Goal: Information Seeking & Learning: Learn about a topic

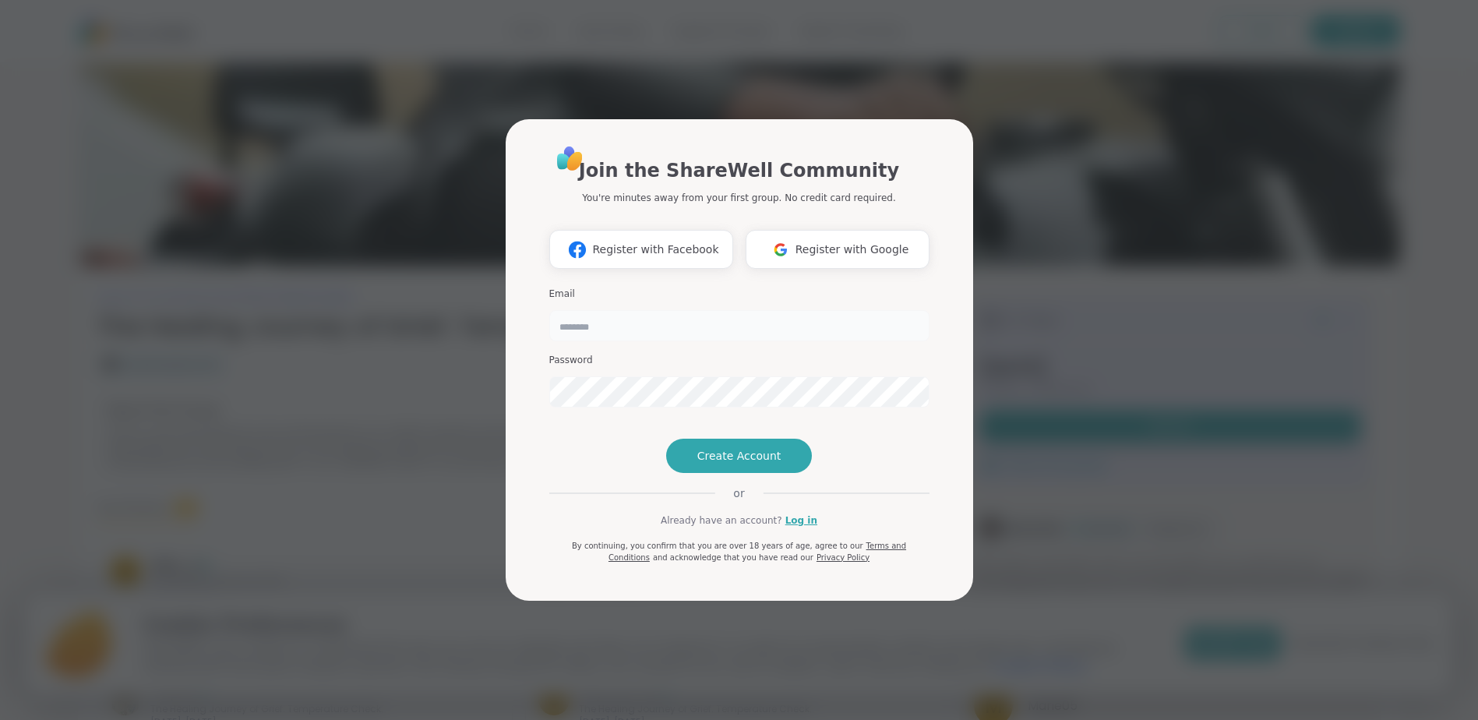
click at [649, 311] on input "email" at bounding box center [739, 325] width 380 height 31
type input "**********"
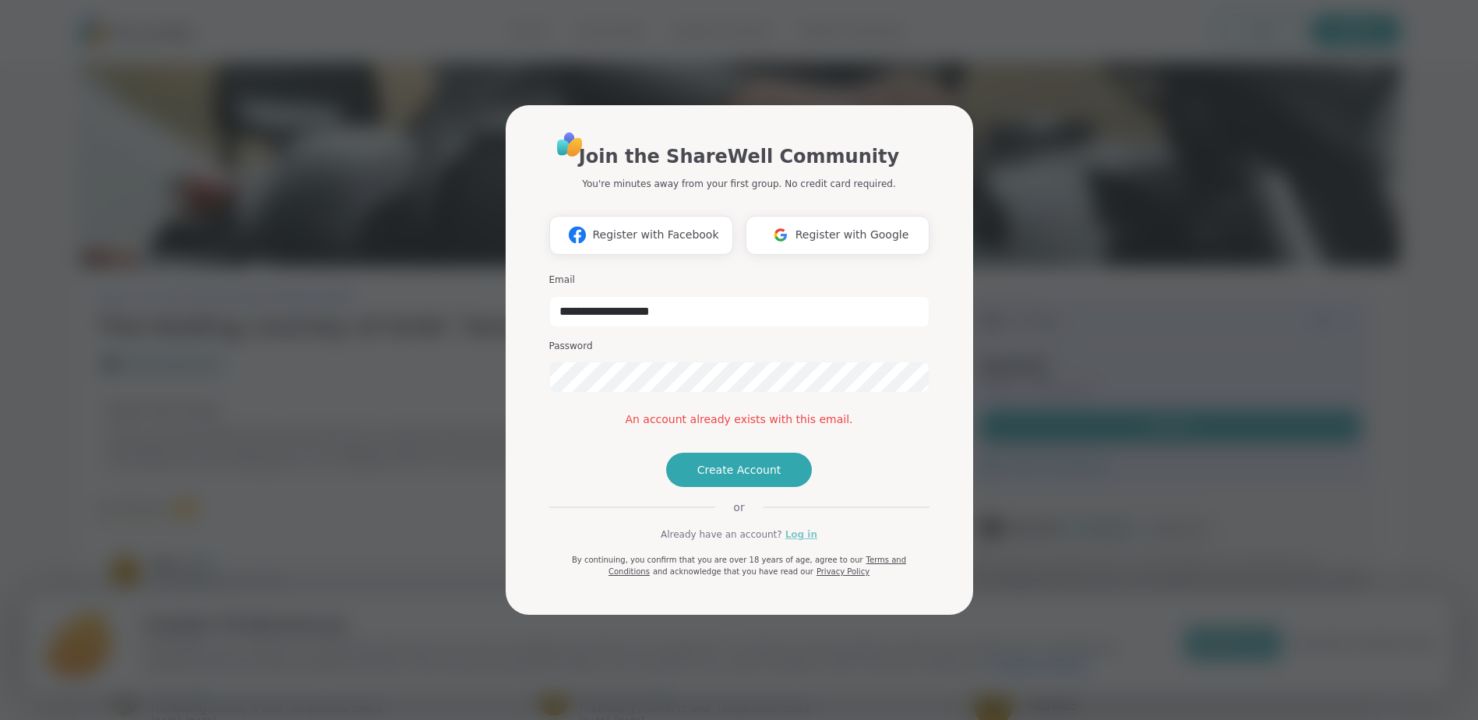
click at [787, 542] on link "Log in" at bounding box center [801, 535] width 32 height 14
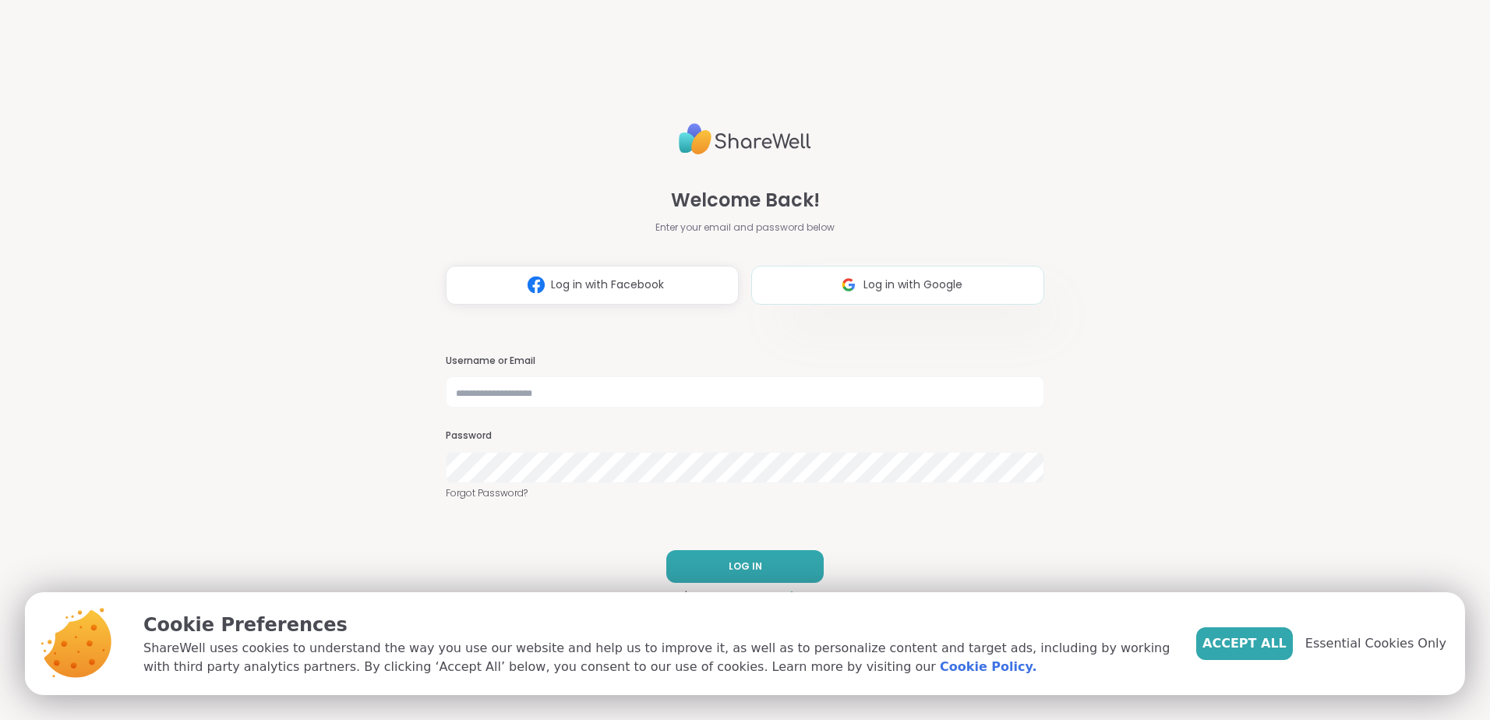
click at [919, 279] on span "Log in with Google" at bounding box center [912, 285] width 99 height 16
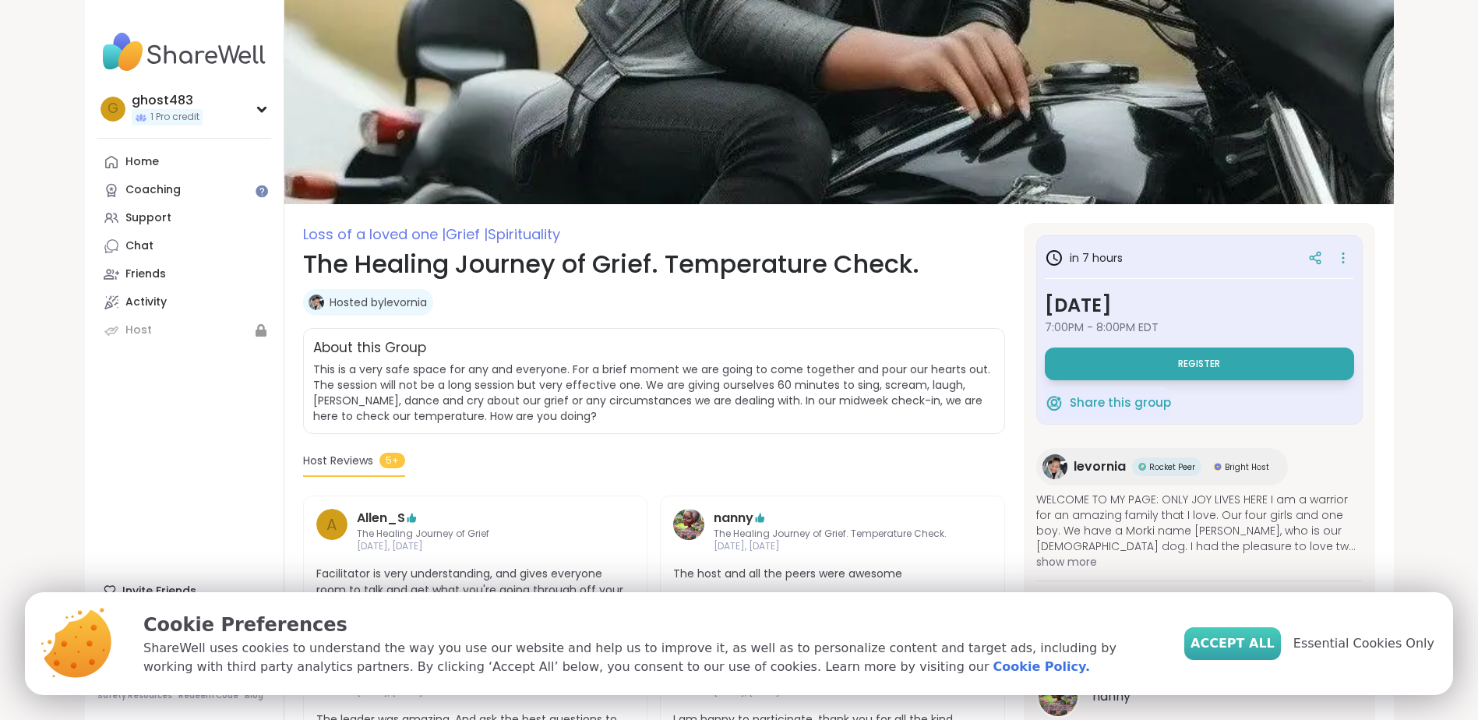
click at [1257, 648] on span "Accept All" at bounding box center [1233, 643] width 84 height 19
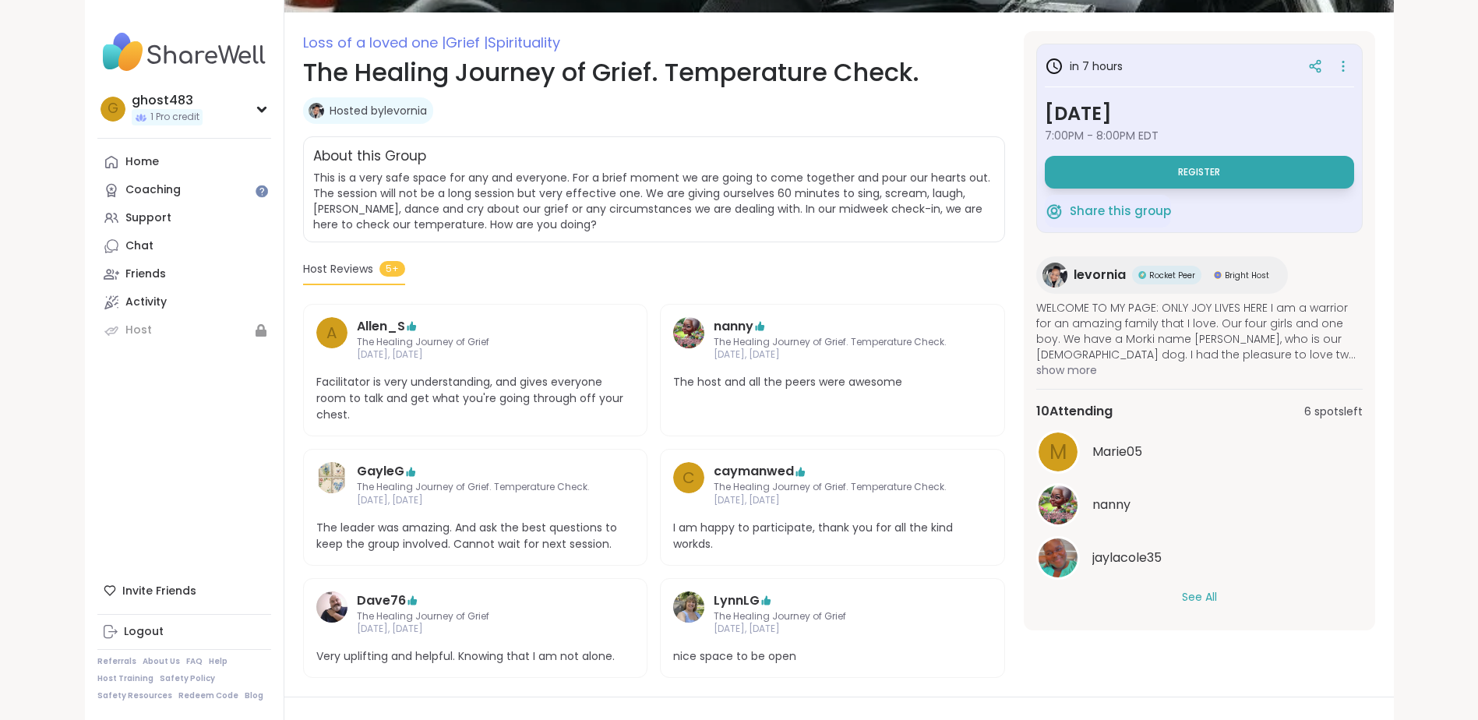
scroll to position [234, 0]
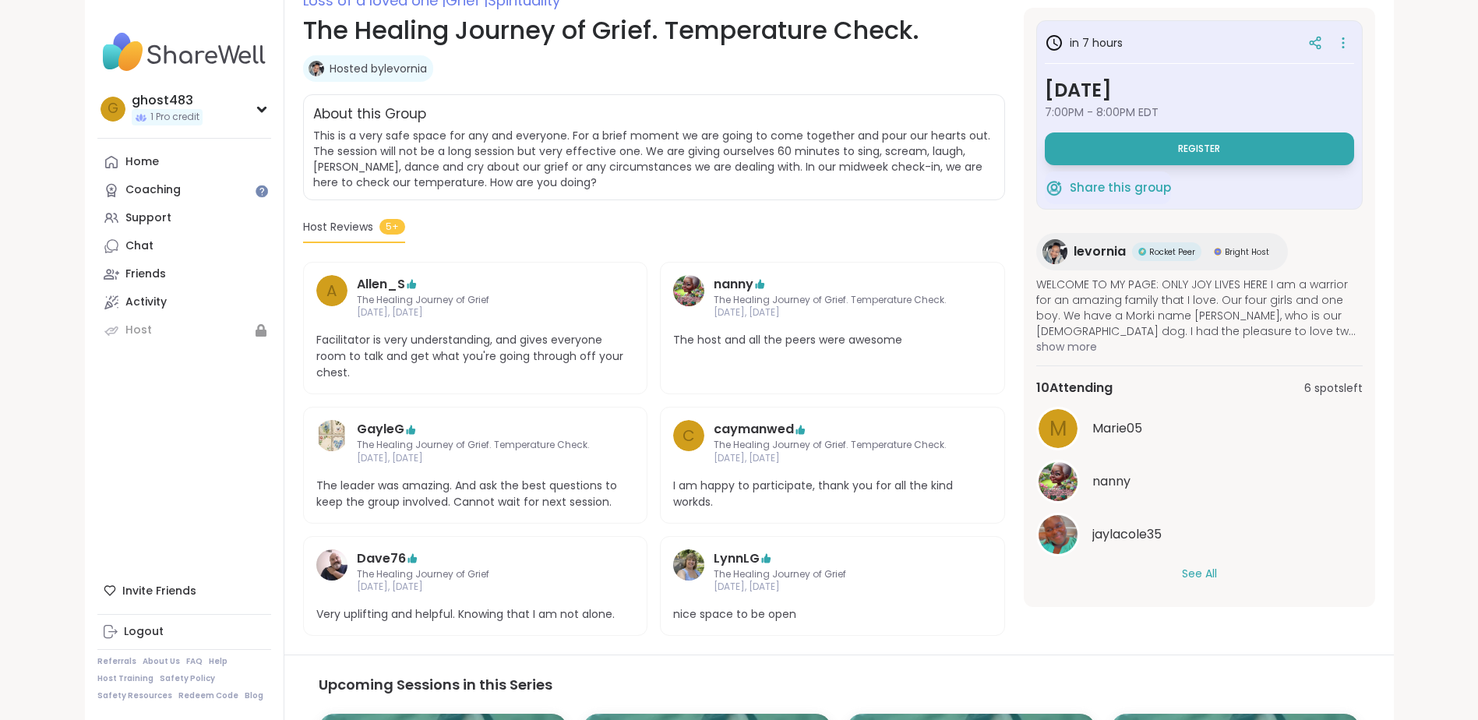
click at [1200, 575] on button "See All" at bounding box center [1199, 574] width 35 height 16
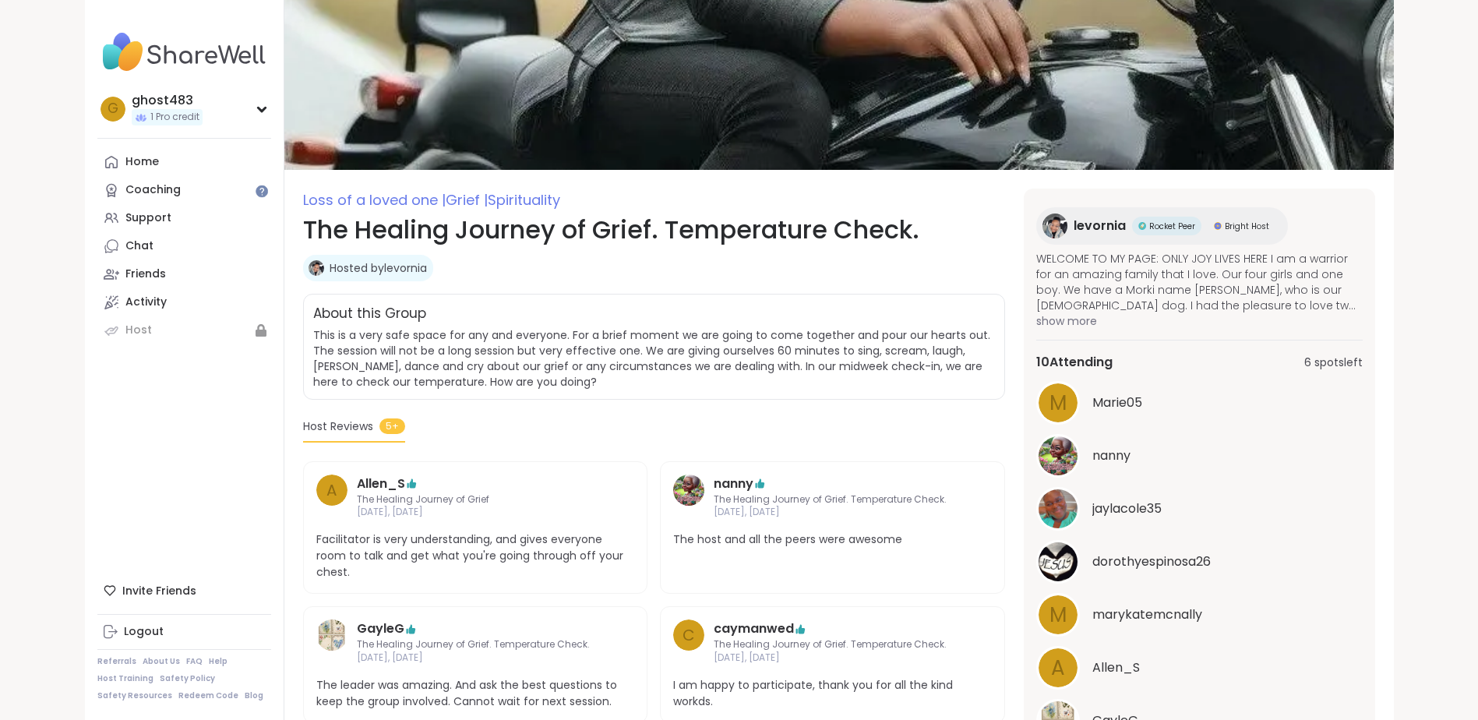
scroll to position [118, 0]
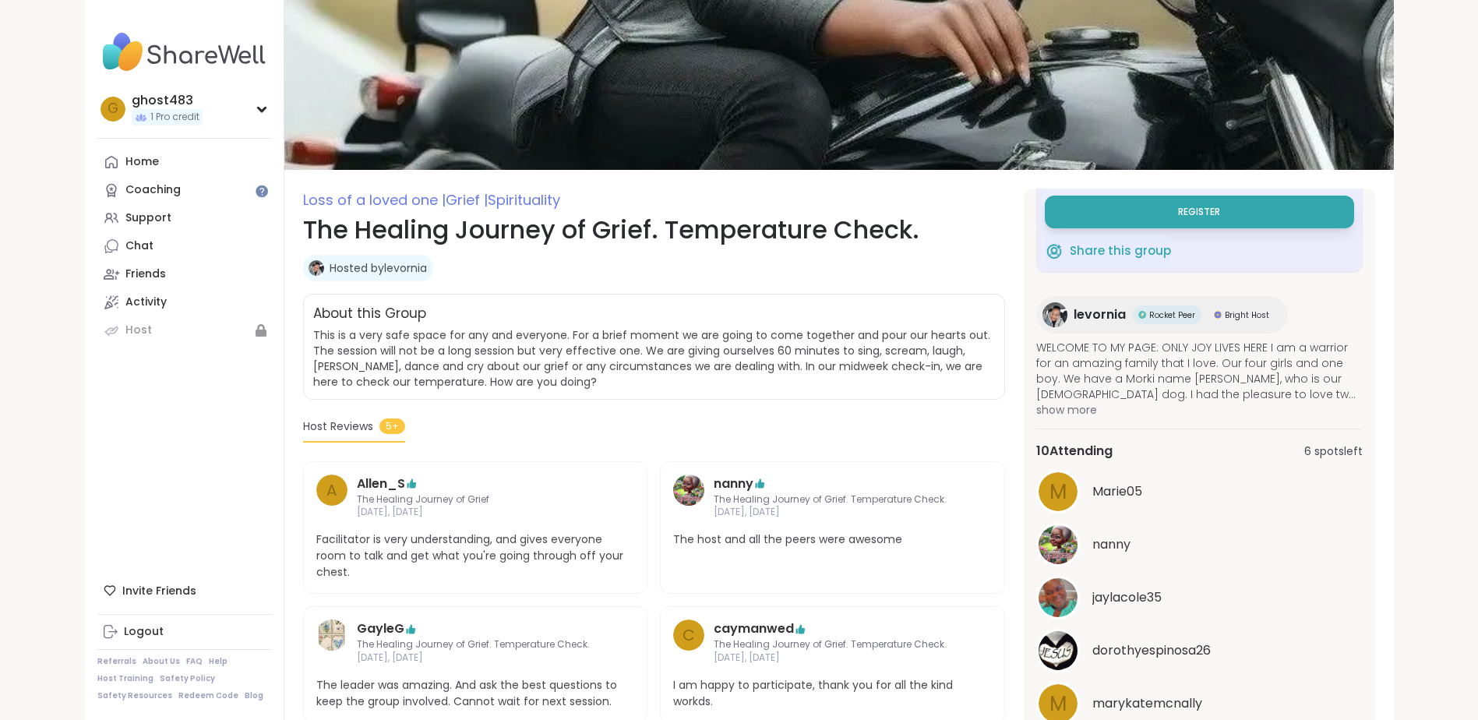
click at [1064, 412] on span "show more" at bounding box center [1199, 410] width 326 height 16
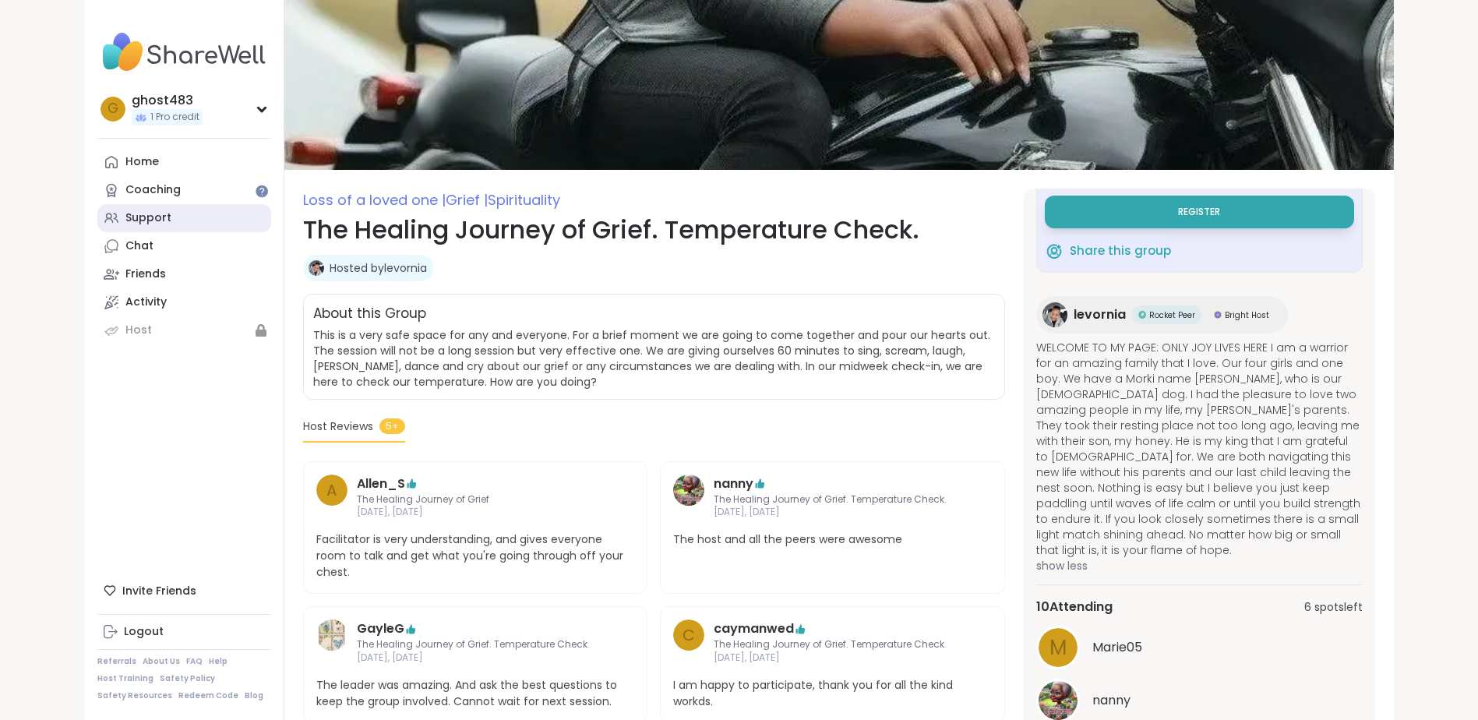
click at [147, 218] on div "Support" at bounding box center [148, 218] width 46 height 16
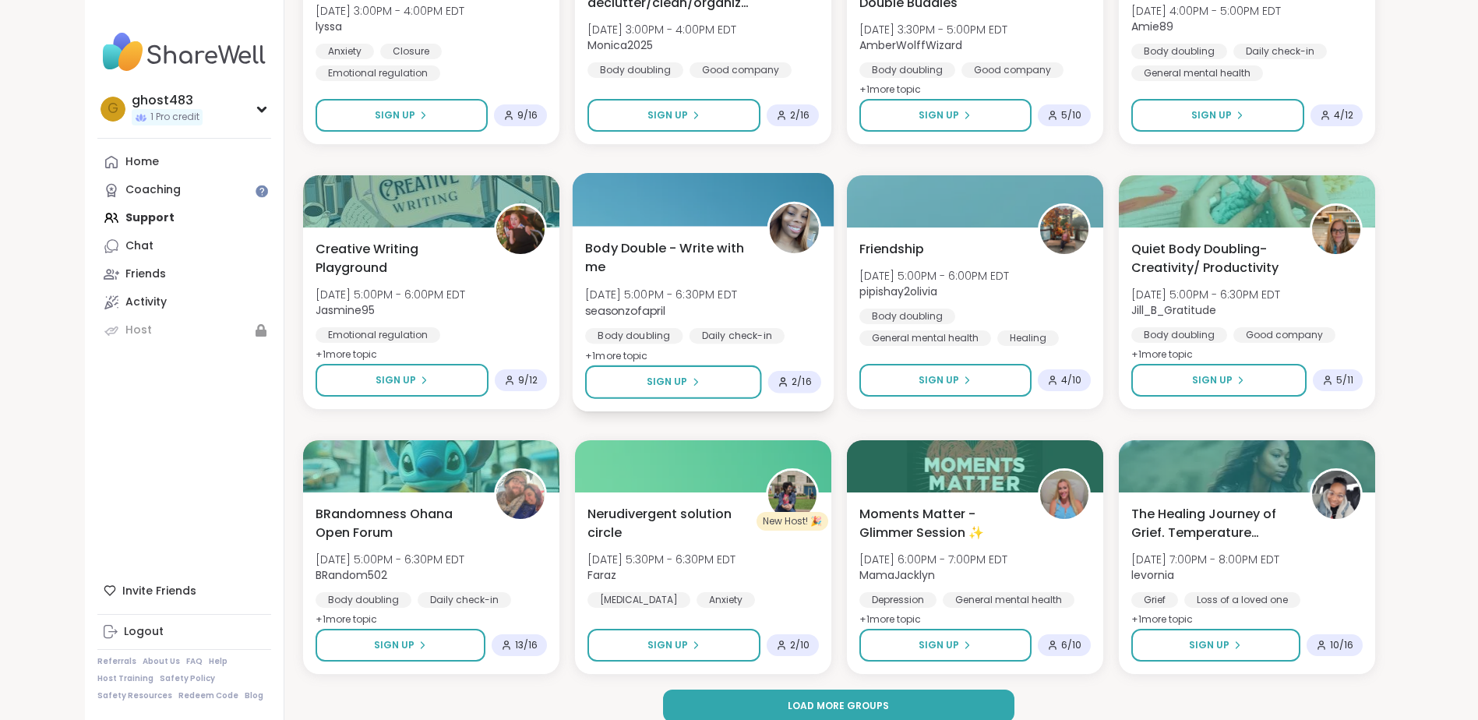
scroll to position [1999, 0]
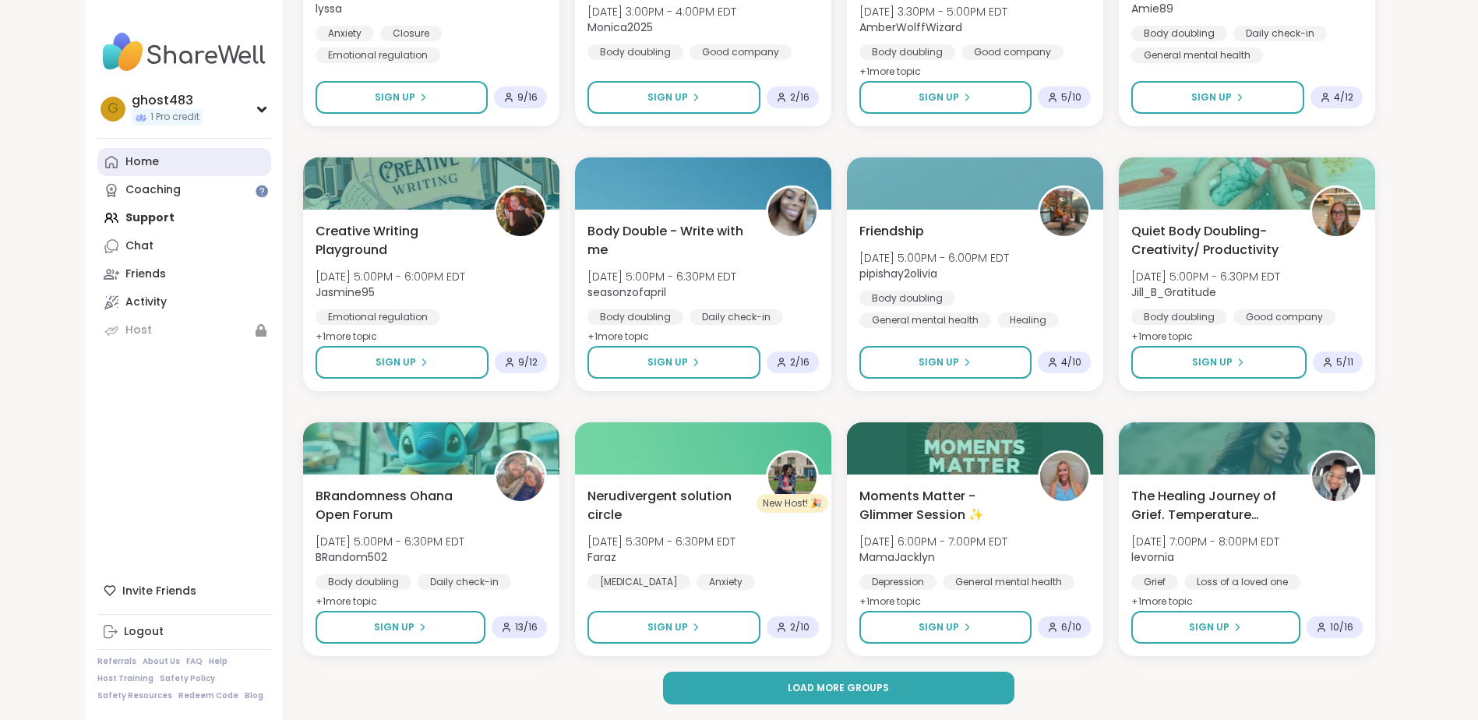
click at [135, 168] on div "Home" at bounding box center [142, 162] width 34 height 16
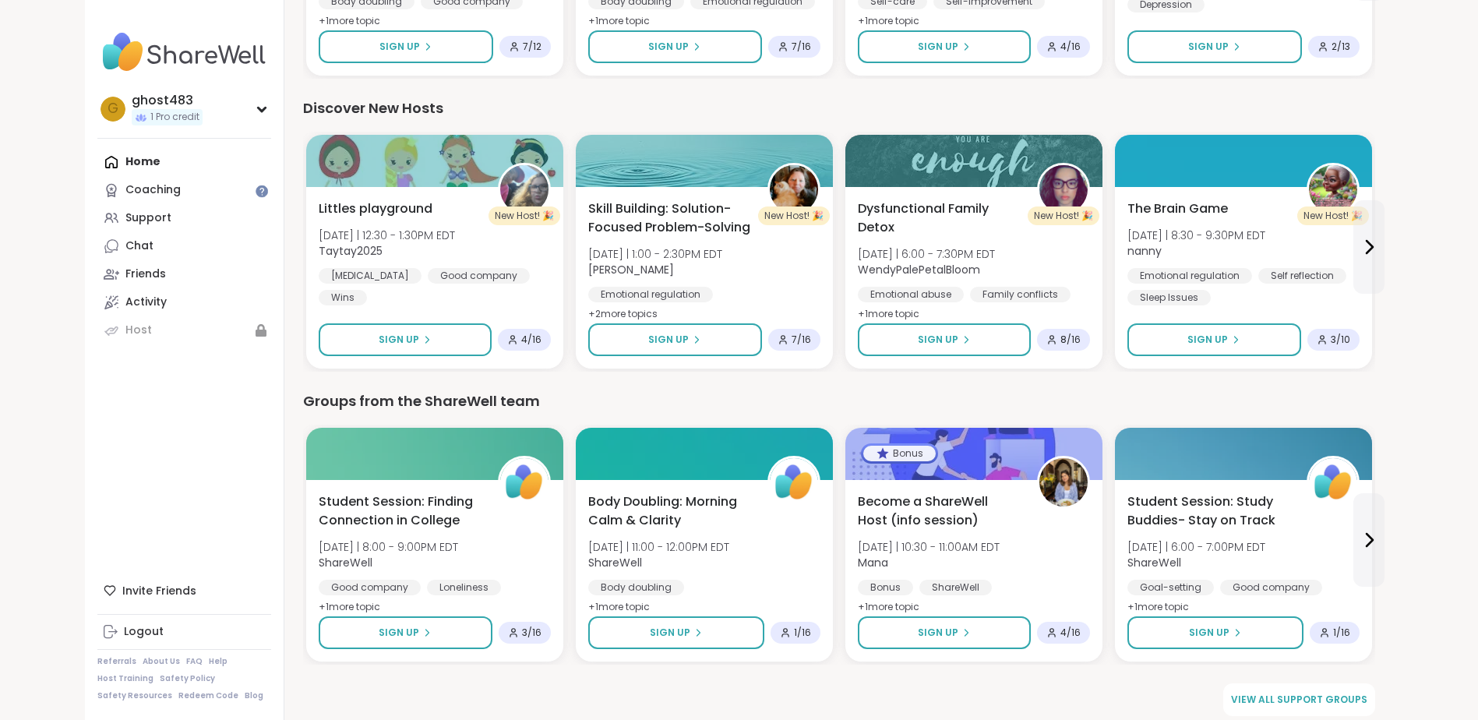
scroll to position [961, 0]
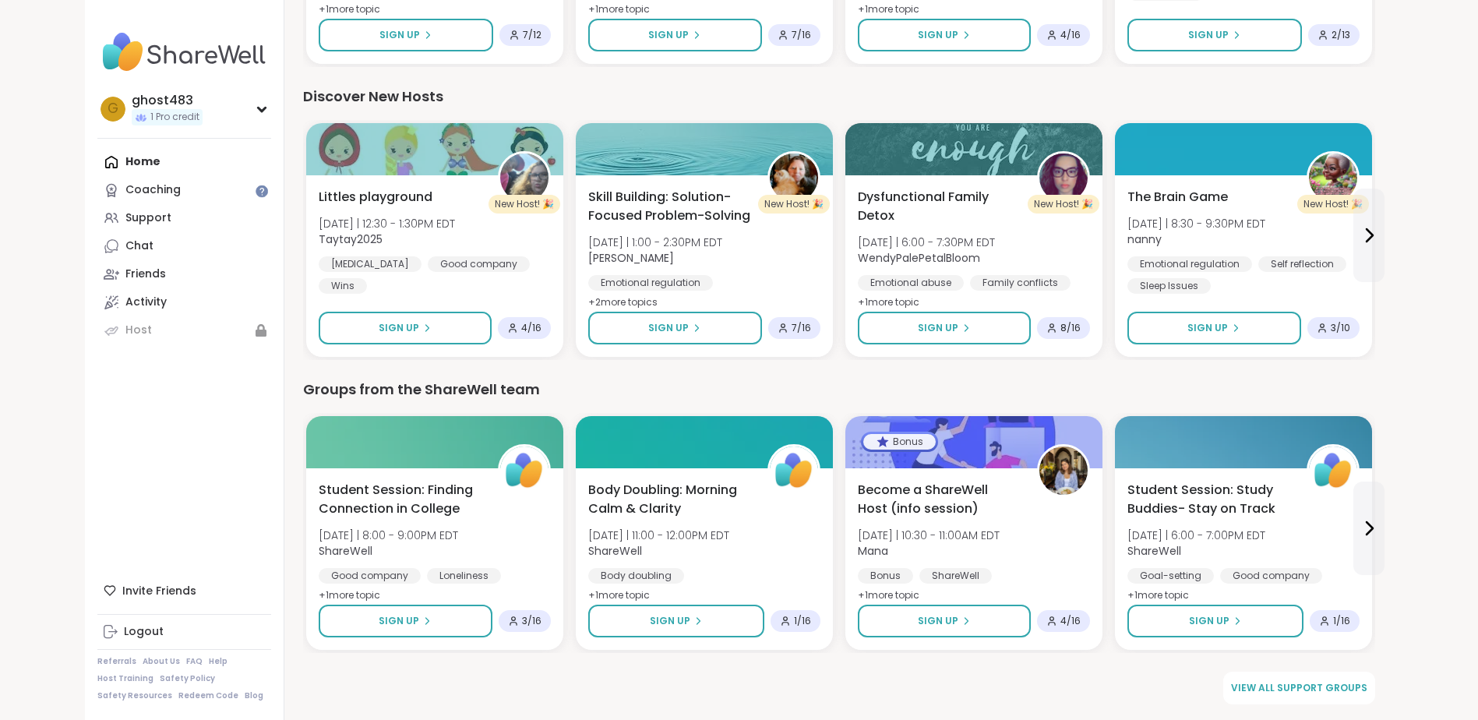
click at [172, 57] on img at bounding box center [184, 52] width 174 height 55
